Goal: Information Seeking & Learning: Learn about a topic

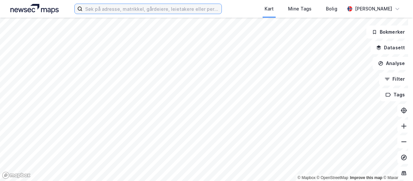
click at [106, 10] on input at bounding box center [152, 9] width 139 height 10
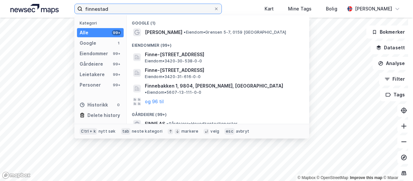
type input "finnestad"
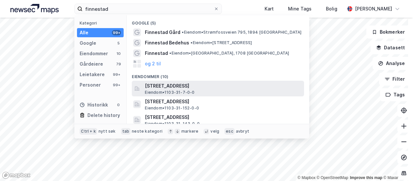
click at [166, 87] on span "[STREET_ADDRESS]" at bounding box center [223, 86] width 157 height 8
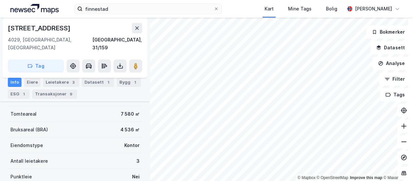
scroll to position [65, 0]
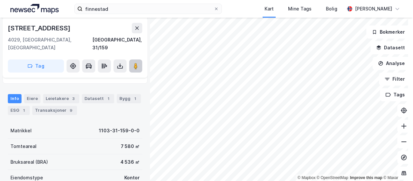
click at [135, 63] on image at bounding box center [136, 66] width 4 height 7
click at [138, 28] on icon at bounding box center [136, 27] width 5 height 5
